Goal: Task Accomplishment & Management: Complete application form

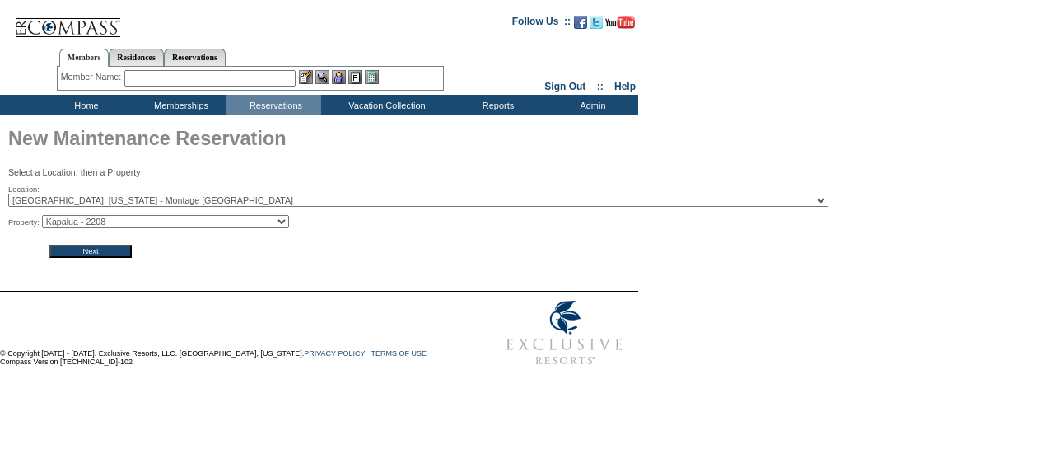
click at [120, 253] on input "Next" at bounding box center [90, 251] width 82 height 13
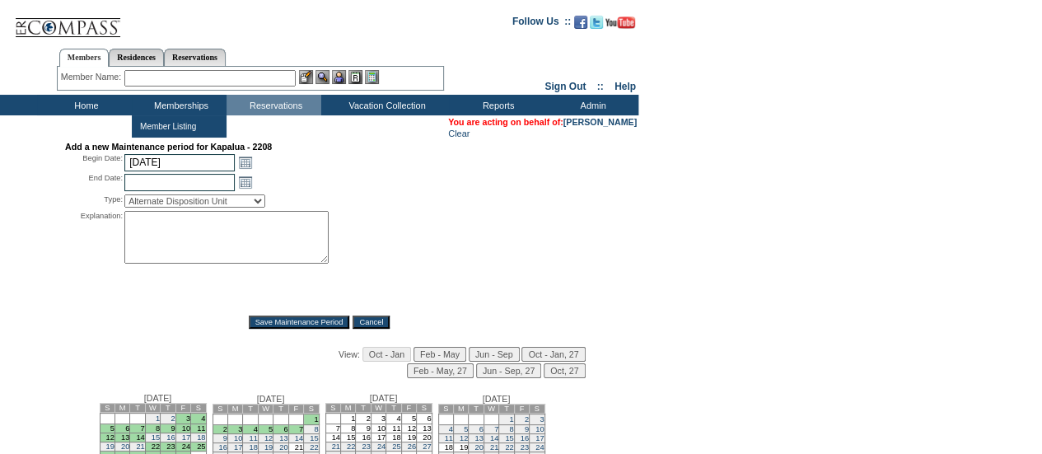
drag, startPoint x: 184, startPoint y: 180, endPoint x: 194, endPoint y: 187, distance: 11.9
click at [184, 180] on input "text" at bounding box center [179, 182] width 110 height 17
click at [290, 179] on div "Open the calendar popup. << < October 2025 > >> S M T W T F S 40 28 29 30 1 2 3…" at bounding box center [265, 182] width 283 height 18
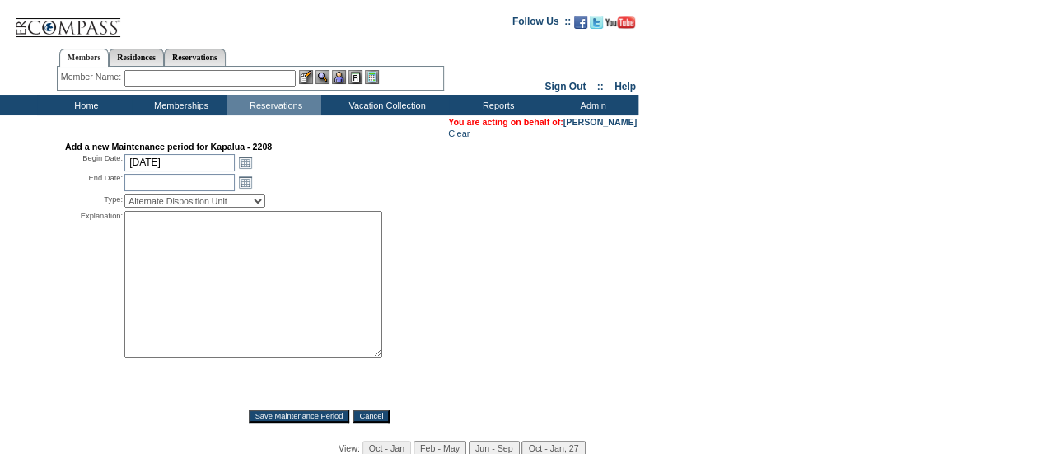
drag, startPoint x: 324, startPoint y: 259, endPoint x: 378, endPoint y: 353, distance: 108.1
click at [378, 353] on textarea at bounding box center [253, 284] width 258 height 147
click at [265, 204] on select "Alternate Disposition Unit Business Hold Disposition Exclusive Alliance Partner…" at bounding box center [194, 200] width 141 height 13
click at [263, 202] on select "Alternate Disposition Unit Business Hold Disposition Exclusive Alliance Partner…" at bounding box center [194, 200] width 141 height 13
select select "PropMaint"
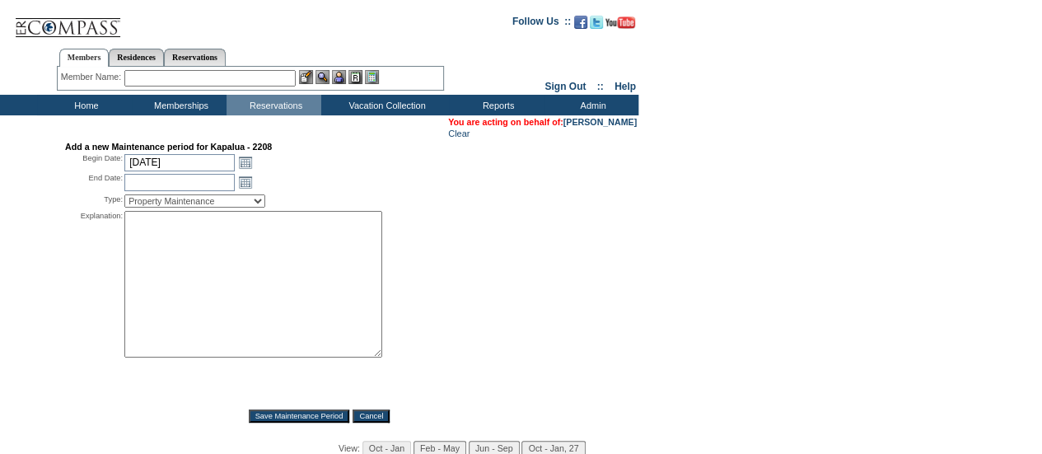
click at [124, 197] on select "Alternate Disposition Unit Business Hold Disposition Exclusive Alliance Partner…" at bounding box center [194, 200] width 141 height 13
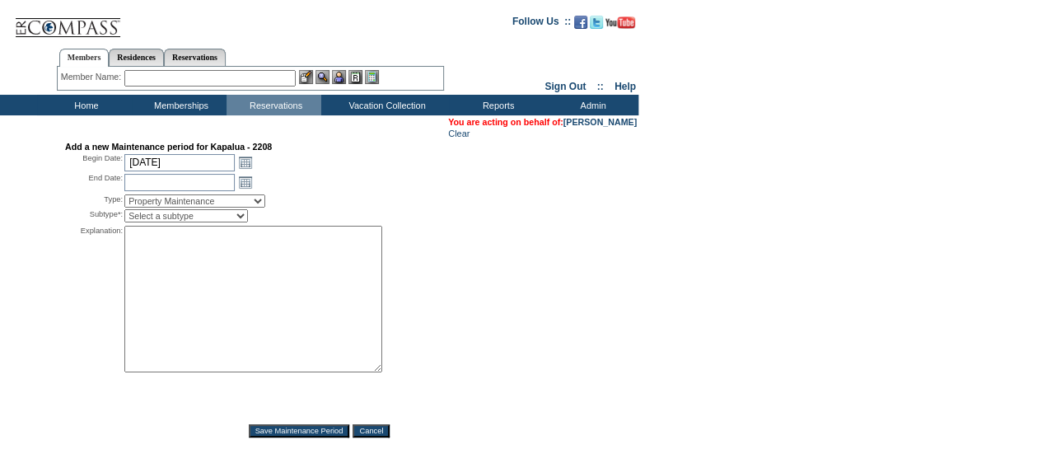
click at [212, 219] on select "Select a subtype FF&E Projects Housekeeping/Deep Clean Monthly PM Block Planned…" at bounding box center [186, 215] width 124 height 13
